Goal: Task Accomplishment & Management: Manage account settings

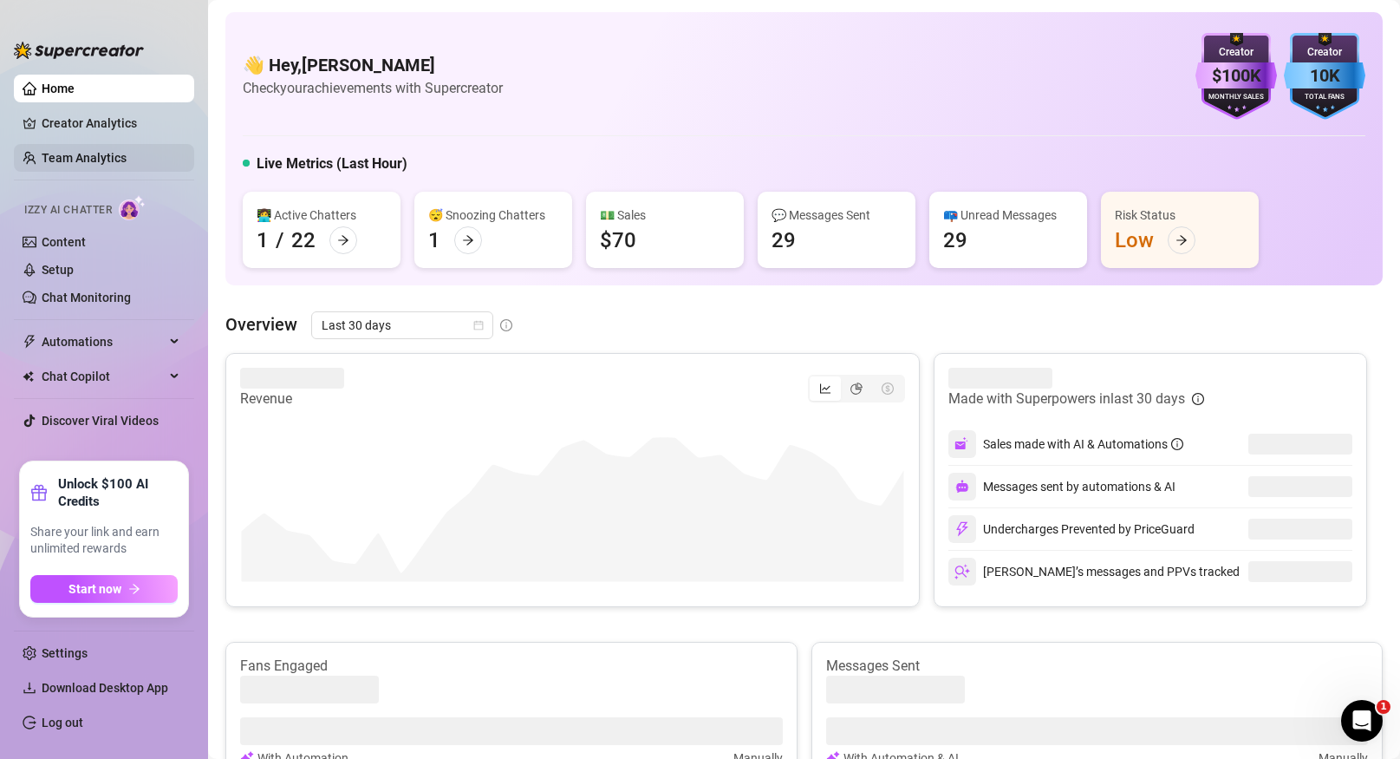
click at [110, 154] on link "Team Analytics" at bounding box center [84, 158] width 85 height 14
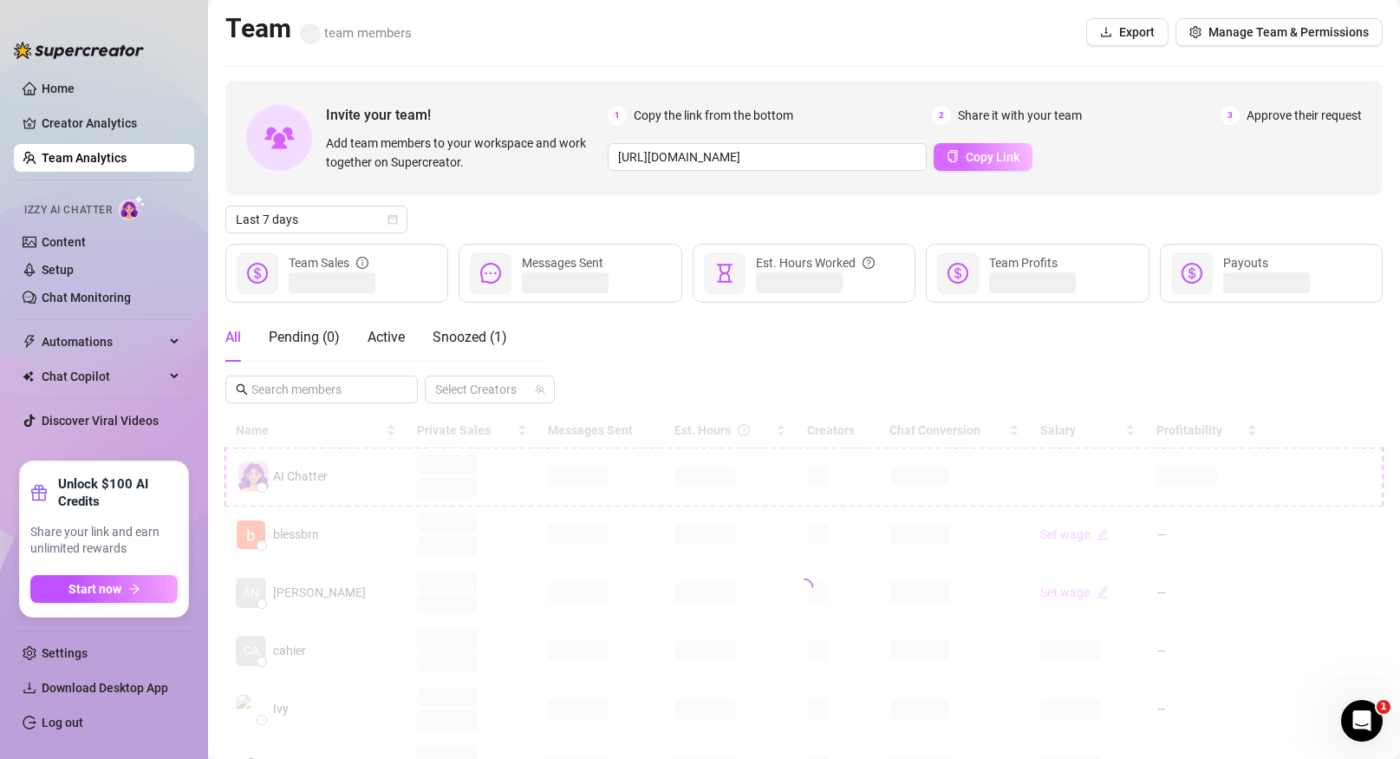
click at [1004, 165] on button "Copy Link" at bounding box center [983, 157] width 99 height 28
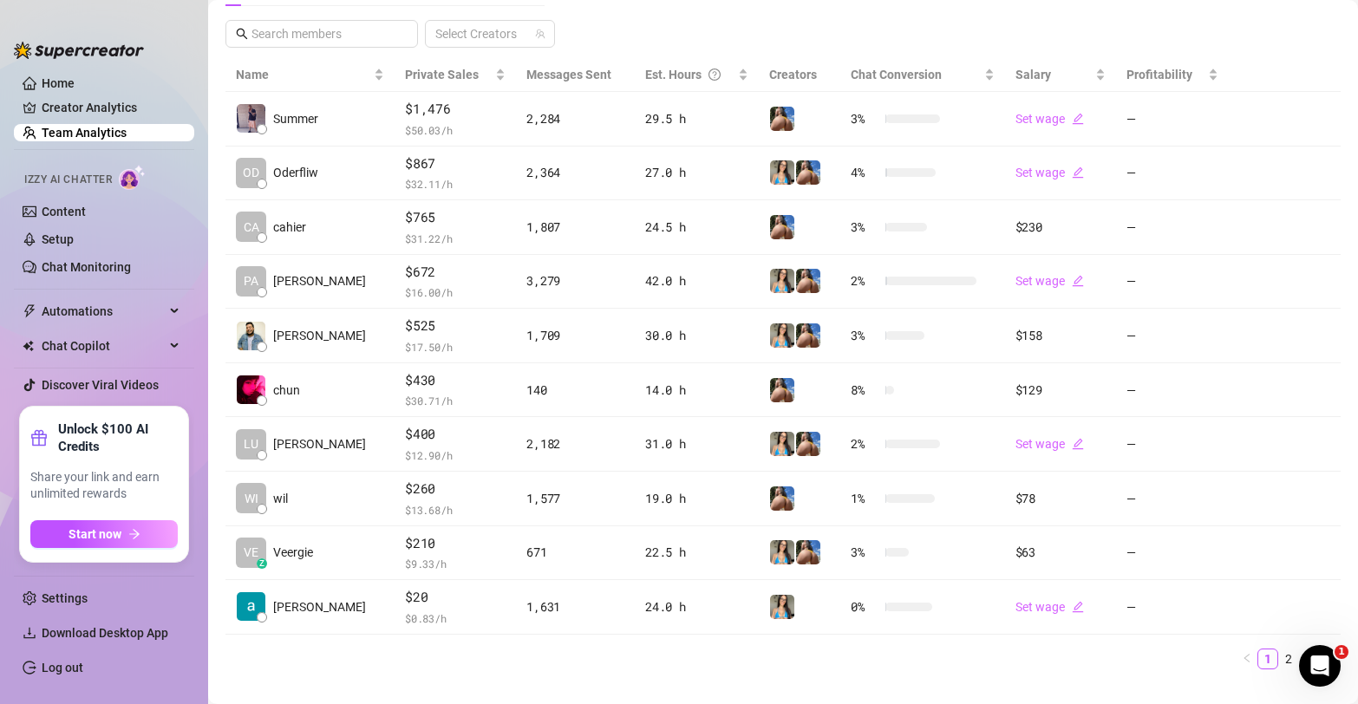
scroll to position [386, 0]
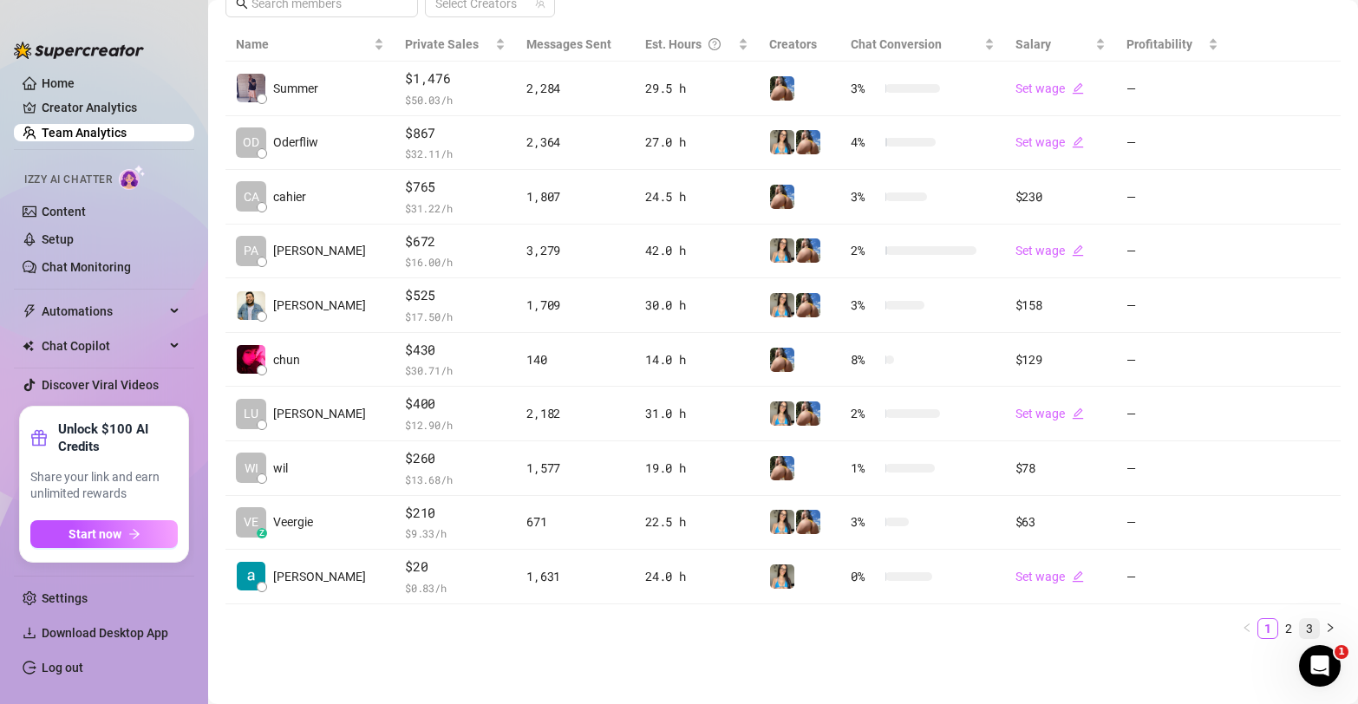
click at [1311, 626] on link "3" at bounding box center [1309, 628] width 19 height 19
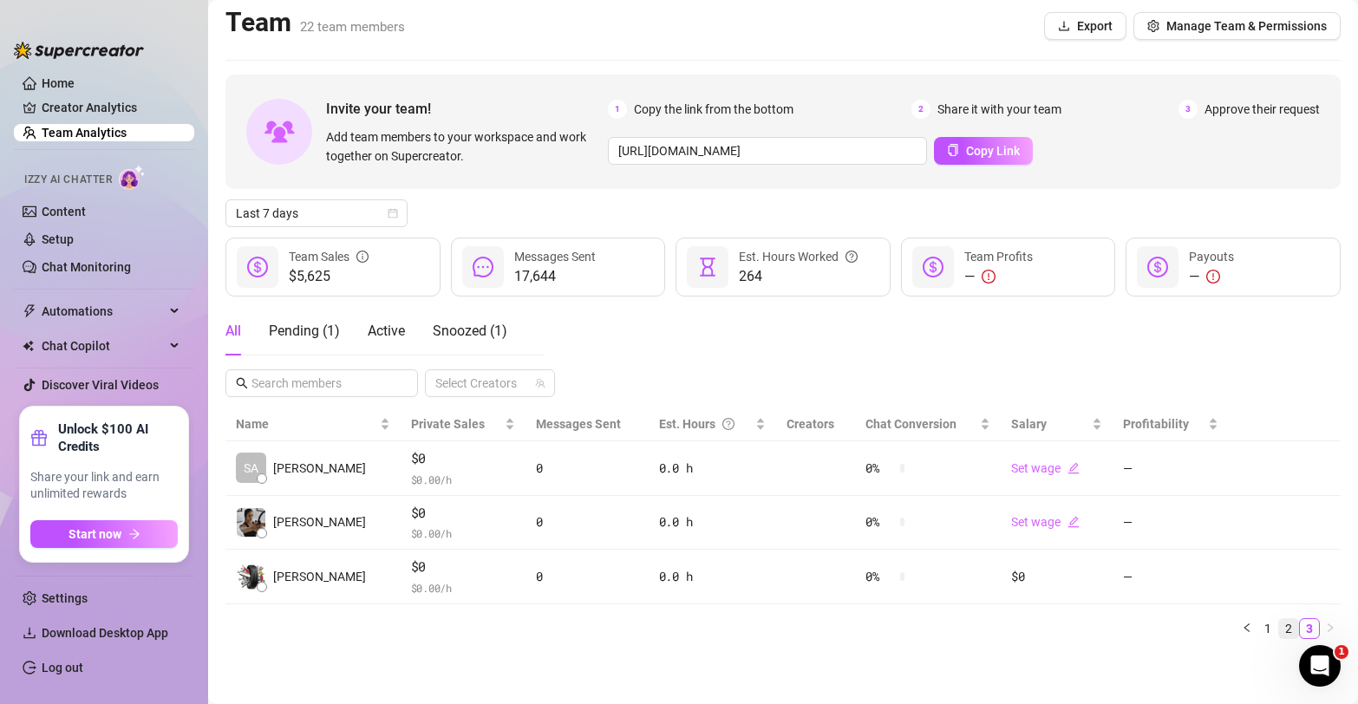
click at [1288, 631] on link "2" at bounding box center [1288, 628] width 19 height 19
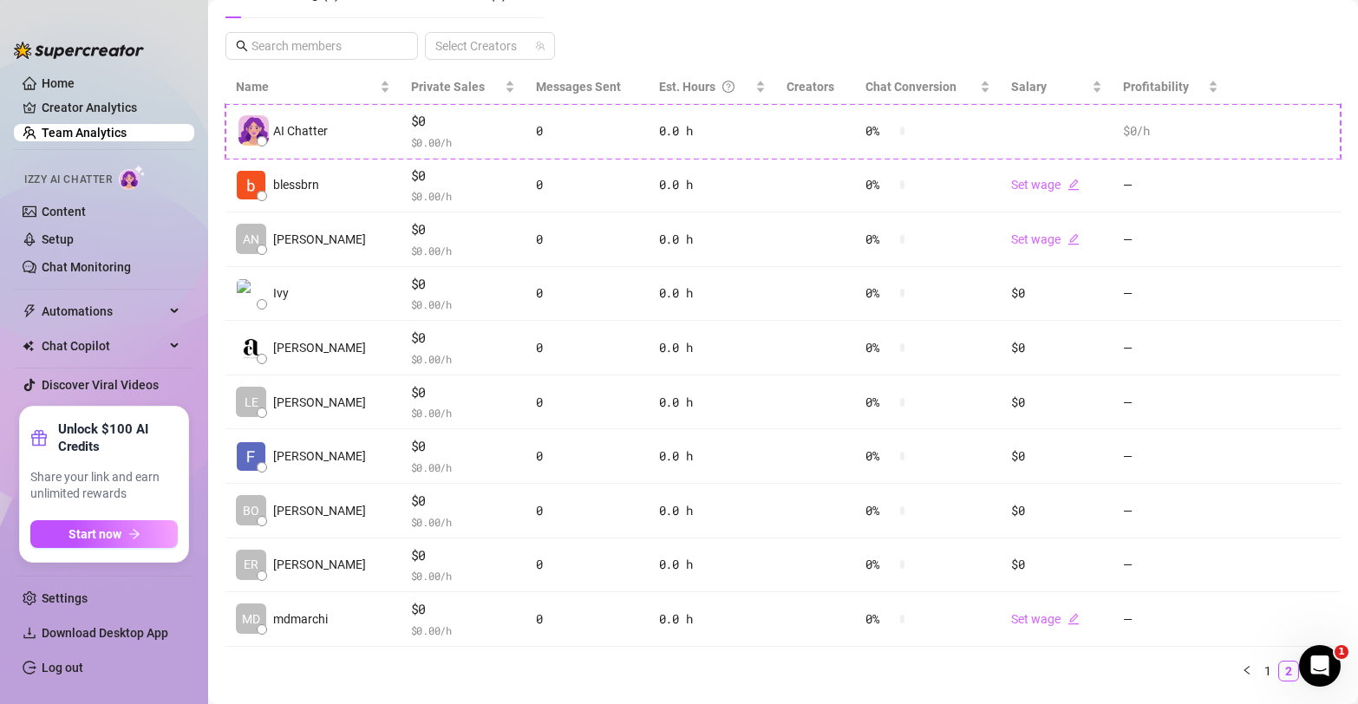
scroll to position [386, 0]
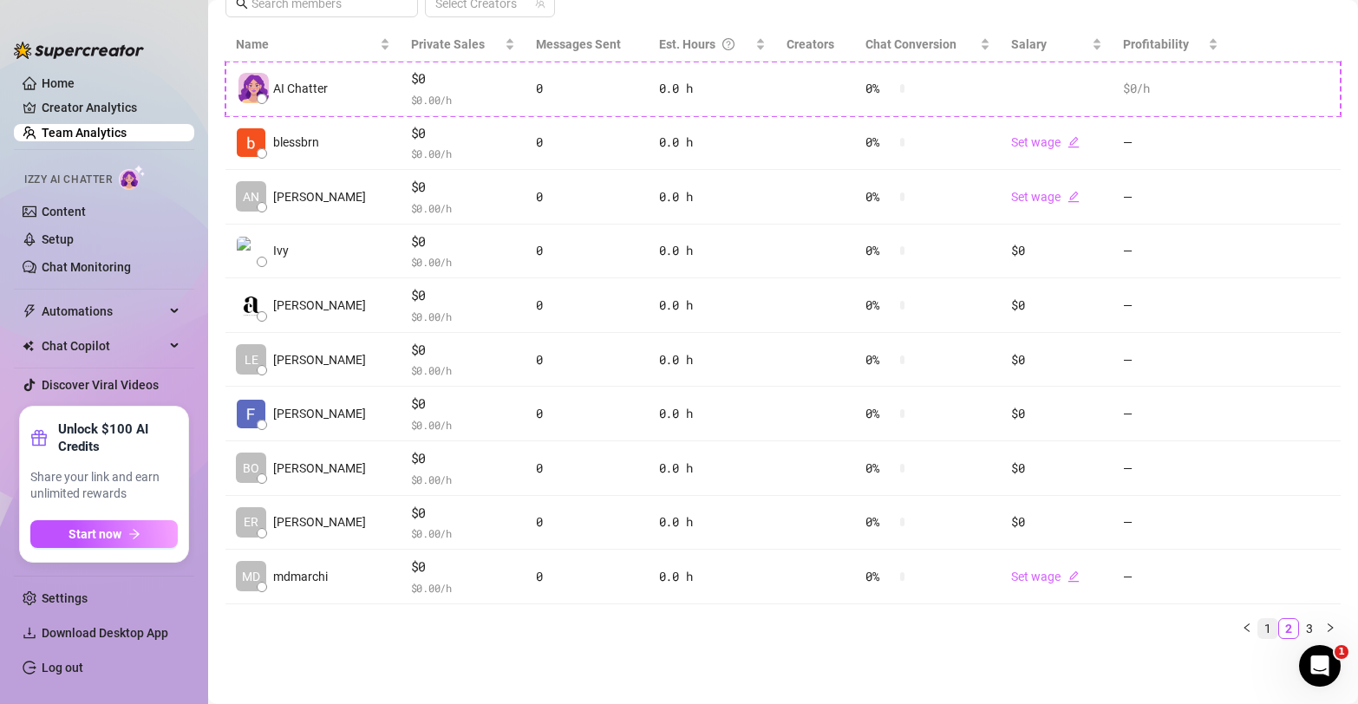
click at [1265, 629] on link "1" at bounding box center [1267, 628] width 19 height 19
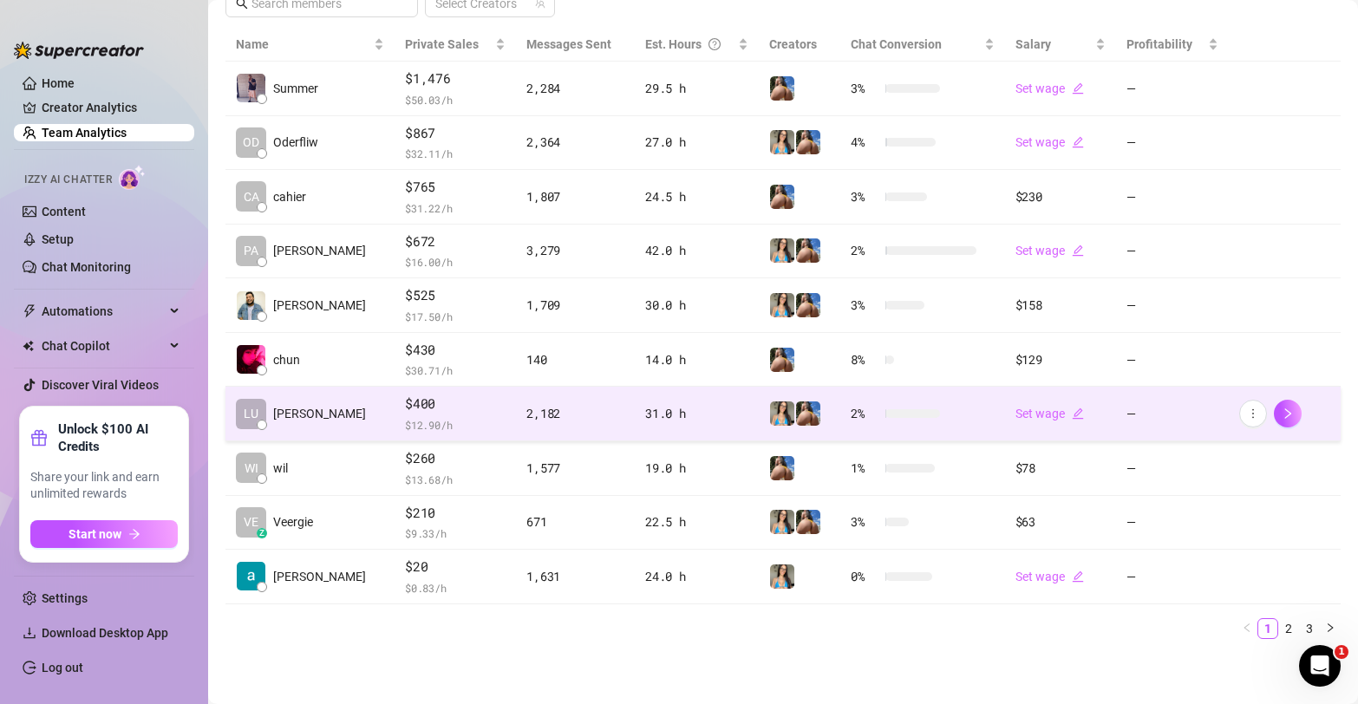
scroll to position [0, 0]
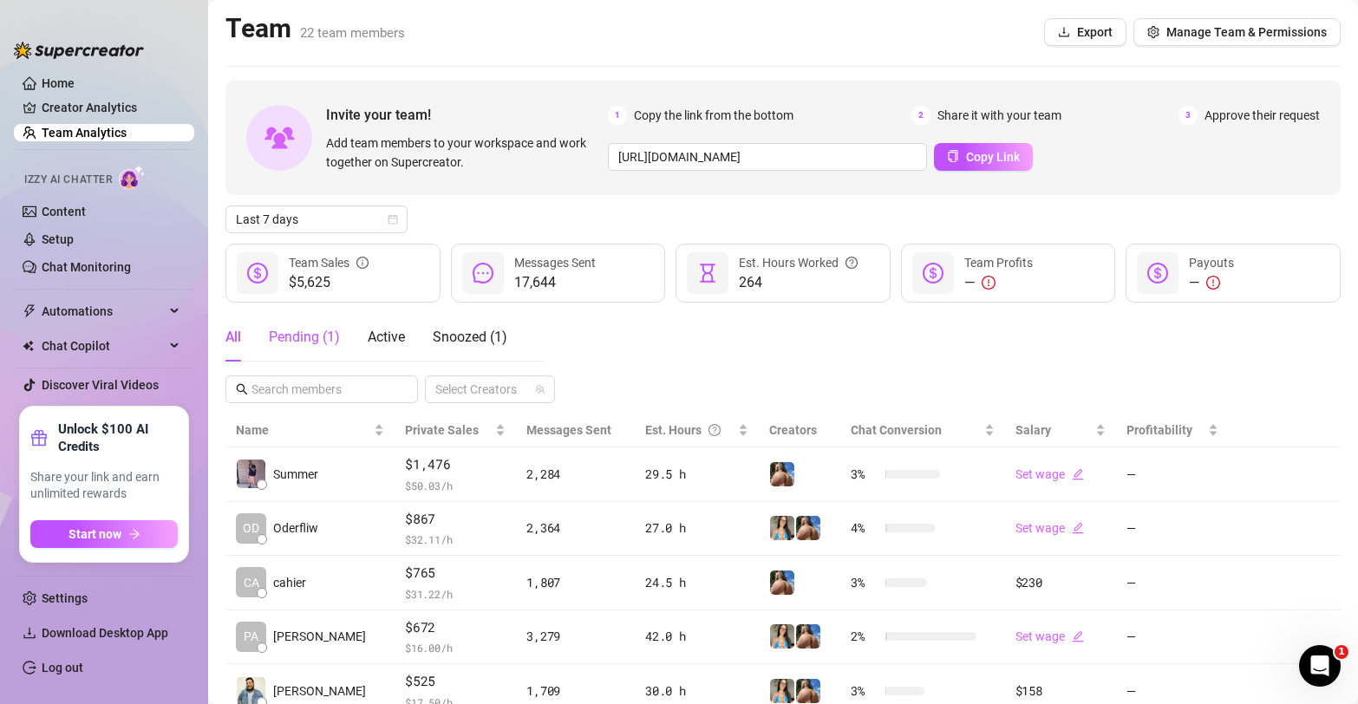
click at [316, 342] on div "Pending ( 1 )" at bounding box center [304, 337] width 71 height 21
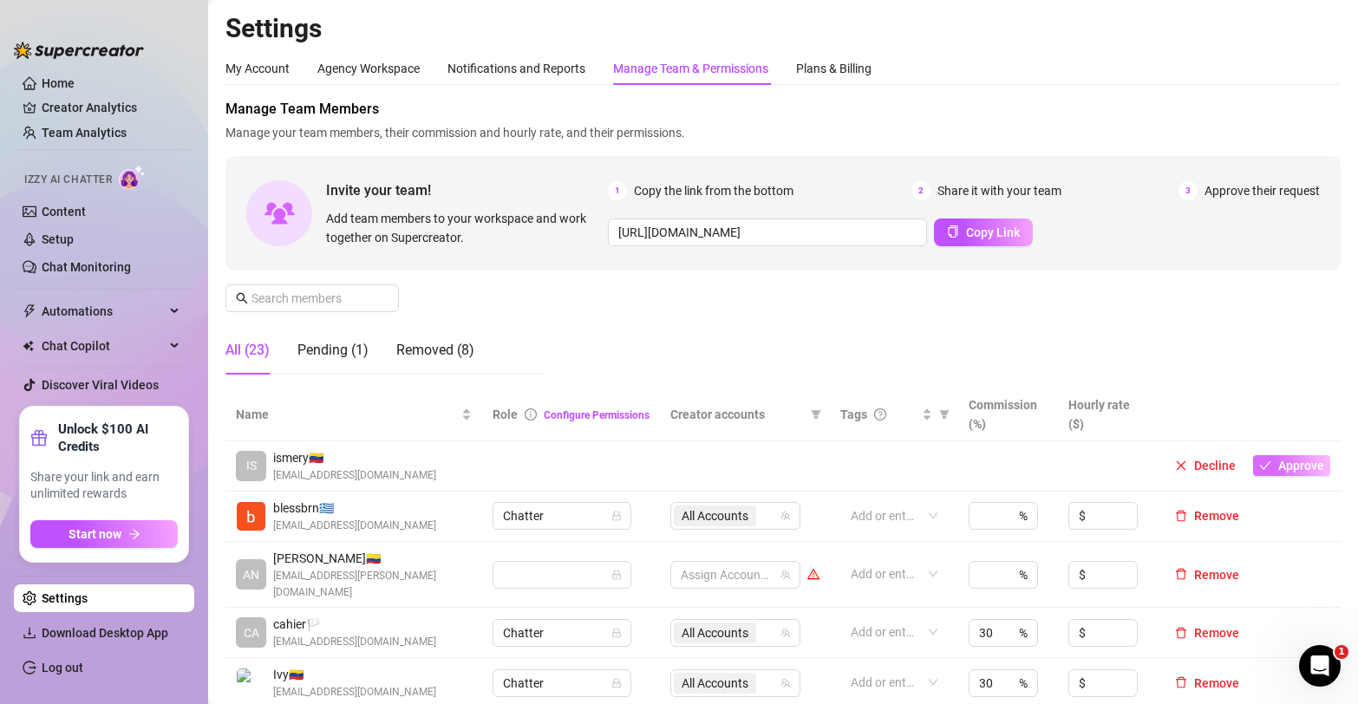
click at [1298, 461] on span "Approve" at bounding box center [1301, 466] width 46 height 14
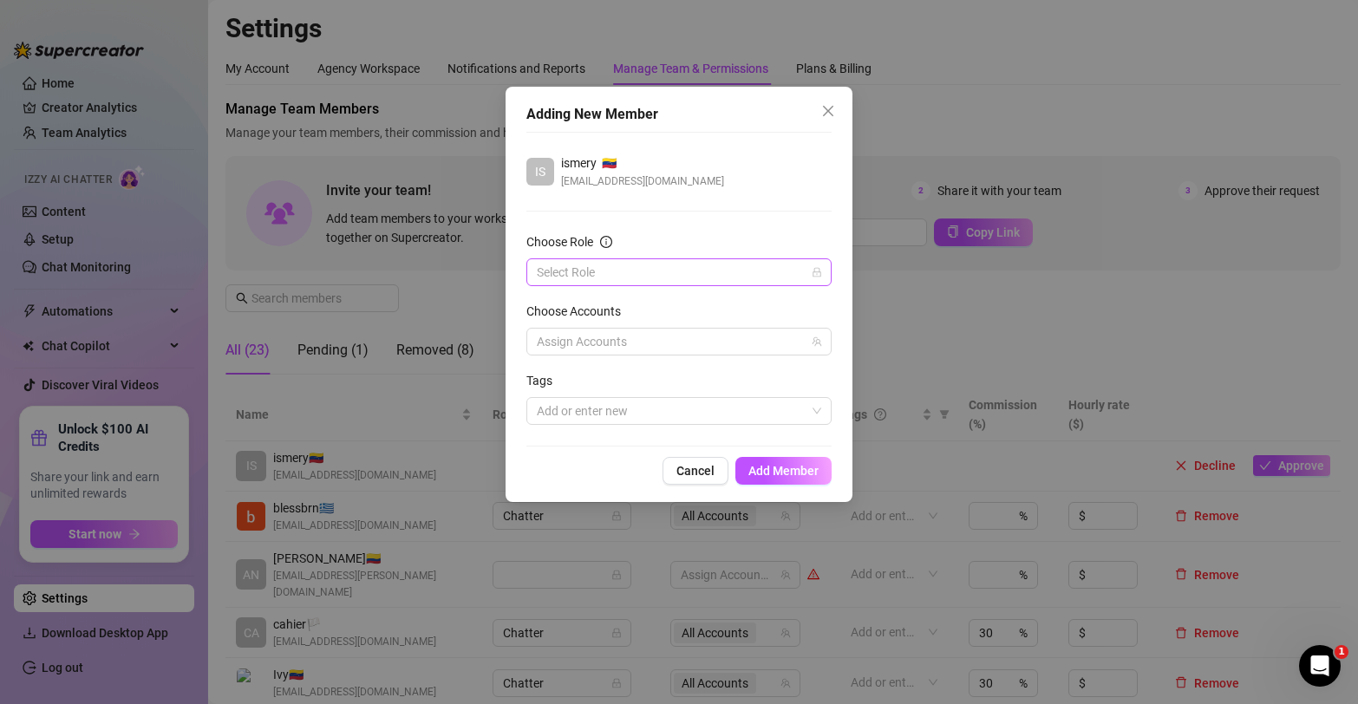
click at [757, 274] on input "Choose Role" at bounding box center [671, 272] width 269 height 26
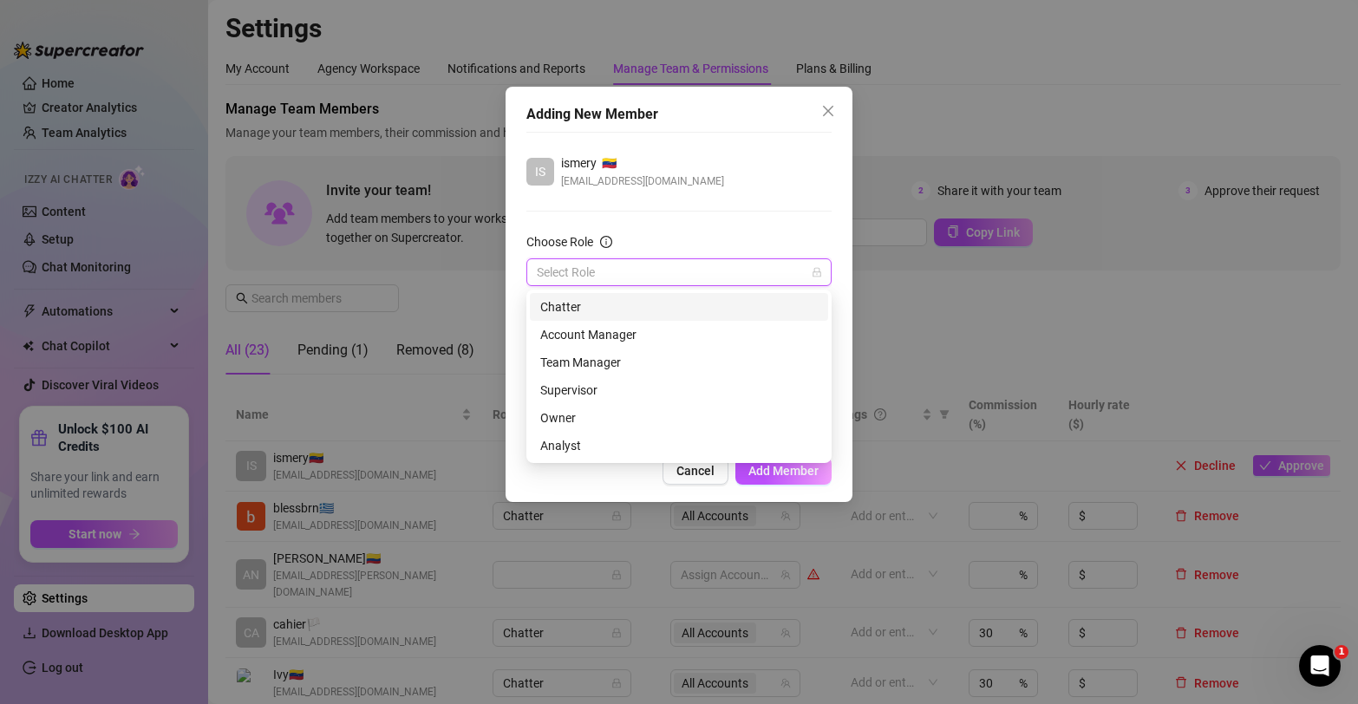
click at [695, 310] on div "Chatter" at bounding box center [678, 306] width 277 height 19
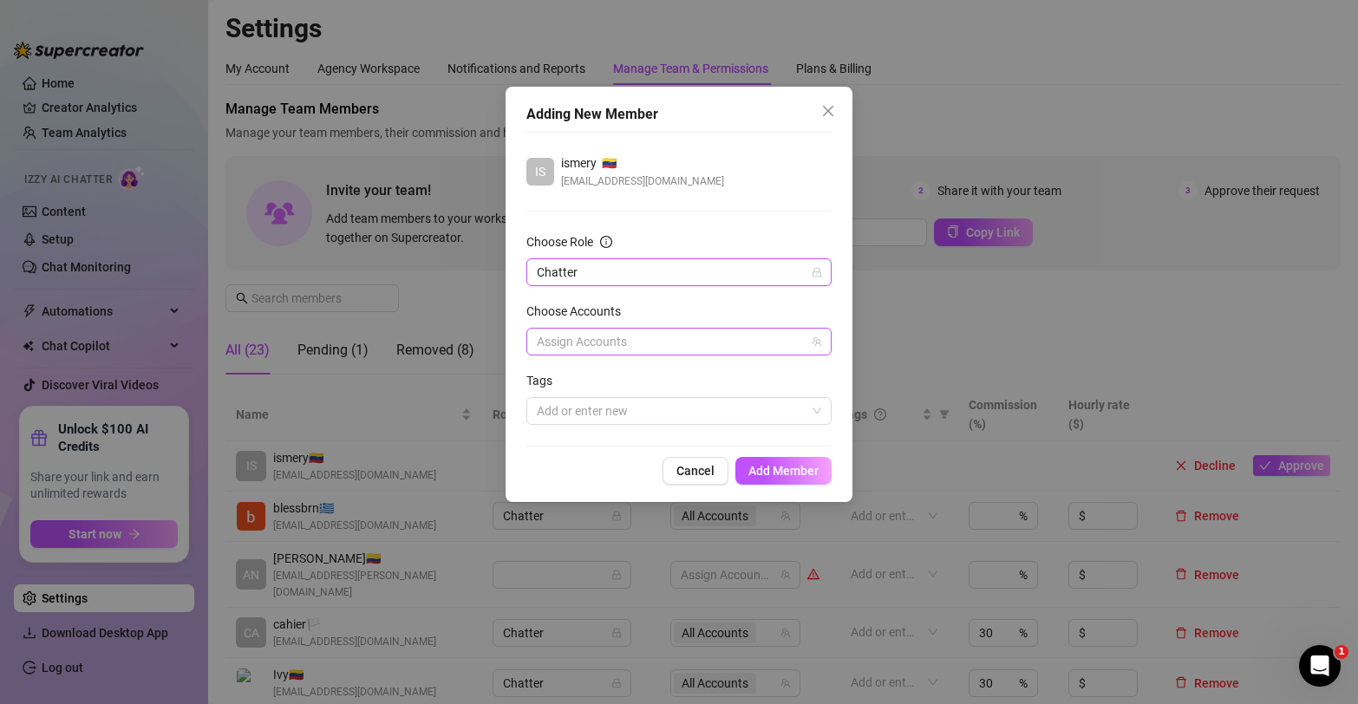
click at [674, 343] on div at bounding box center [670, 341] width 280 height 24
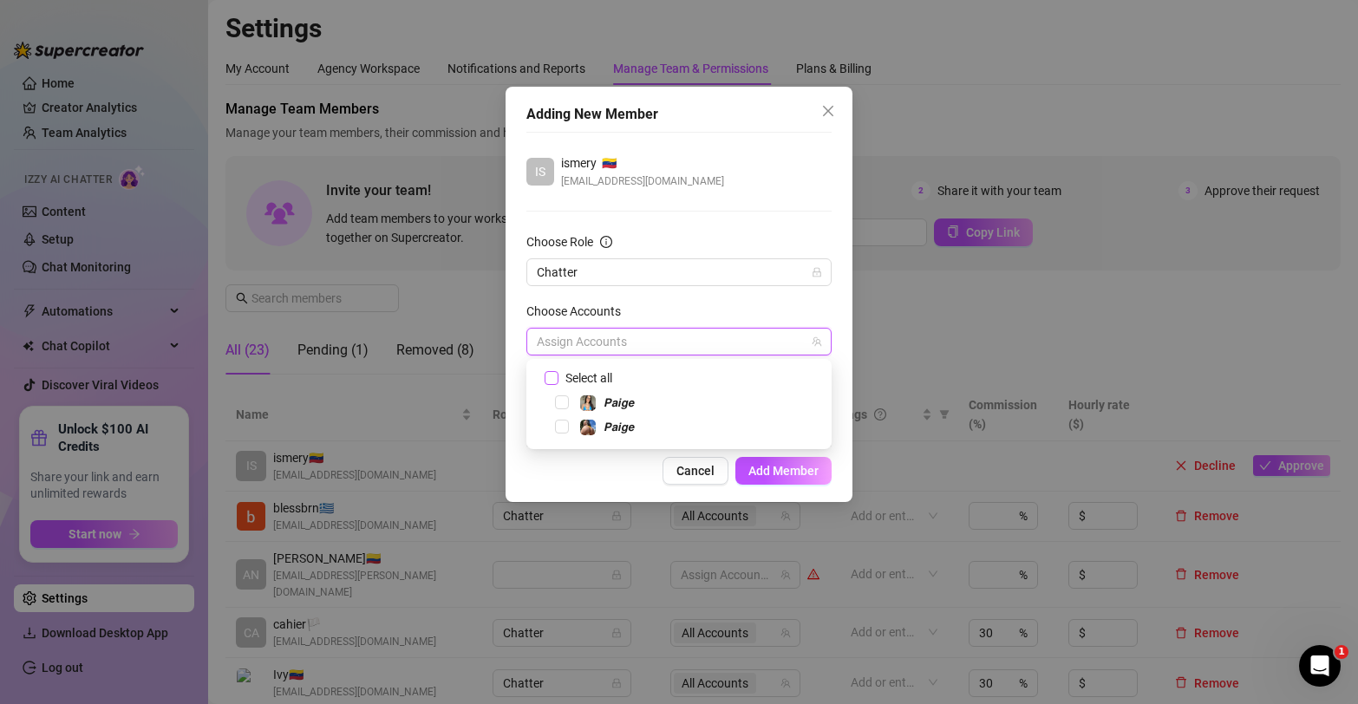
click at [551, 380] on input "Select all" at bounding box center [550, 377] width 12 height 12
checkbox input "true"
click at [796, 470] on span "Add Member" at bounding box center [783, 471] width 70 height 14
